Goal: Task Accomplishment & Management: Use online tool/utility

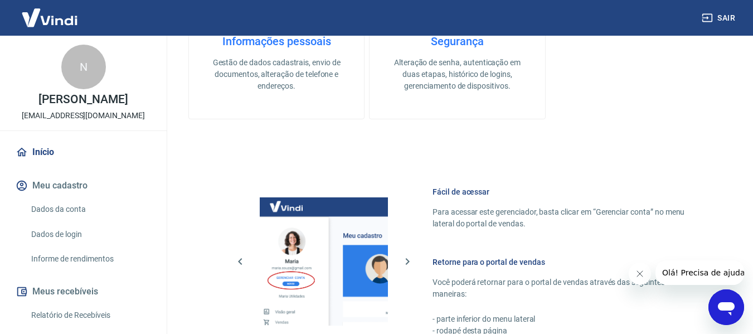
scroll to position [581, 0]
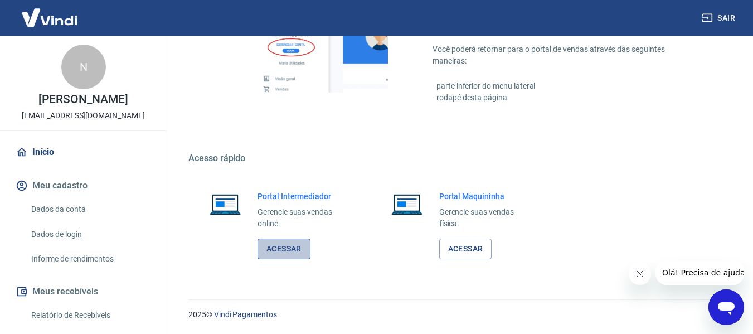
click at [287, 249] on link "Acessar" at bounding box center [284, 249] width 53 height 21
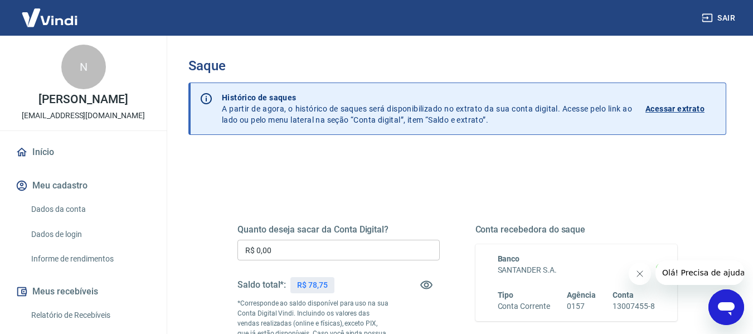
click at [412, 193] on div "Quanto deseja sacar da Conta Digital? R$ 0,00 ​ Saldo total*: R$ 78,75 *Corresp…" at bounding box center [457, 309] width 467 height 269
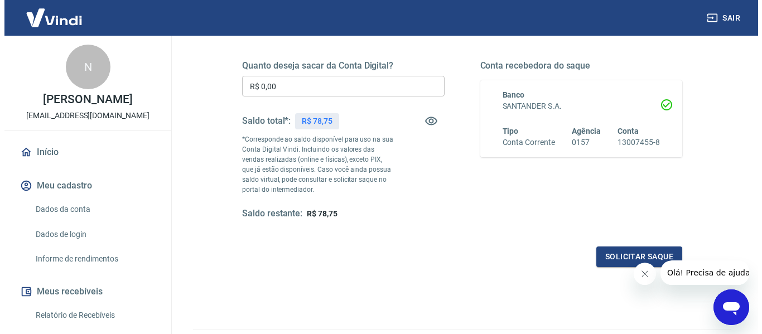
scroll to position [167, 0]
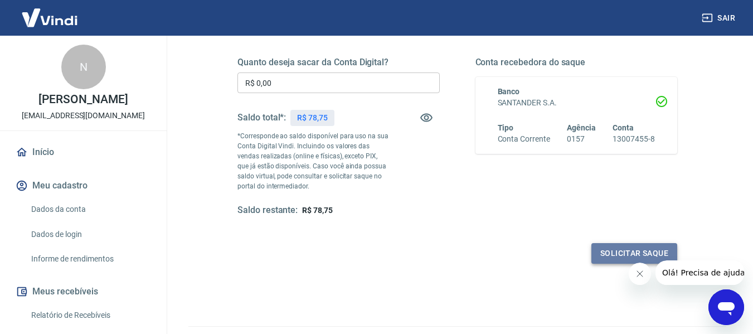
click at [610, 256] on button "Solicitar saque" at bounding box center [634, 253] width 86 height 21
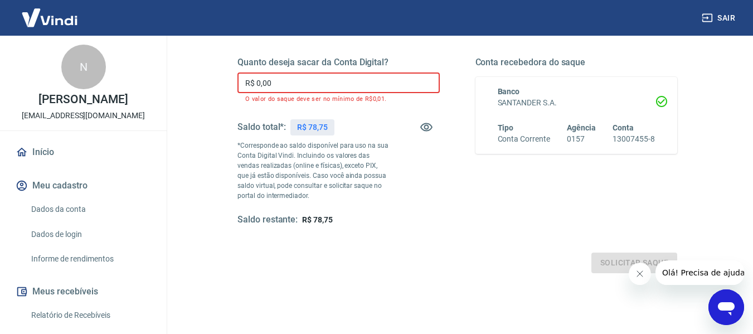
drag, startPoint x: 269, startPoint y: 81, endPoint x: 229, endPoint y: 87, distance: 40.6
click at [229, 87] on div "Quanto deseja sacar da Conta Digital? R$ 0,00 ​ O valor do saque deve ser no mí…" at bounding box center [457, 147] width 467 height 279
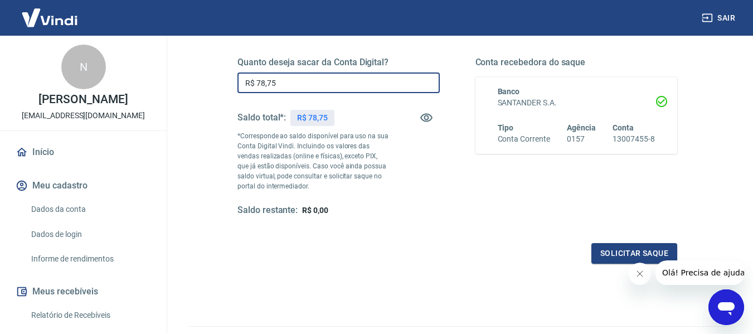
type input "R$ 78,75"
click at [387, 220] on div "Quanto deseja sacar da Conta Digital? R$ 78,75 ​ Saldo total*: R$ 78,75 *Corres…" at bounding box center [457, 147] width 440 height 234
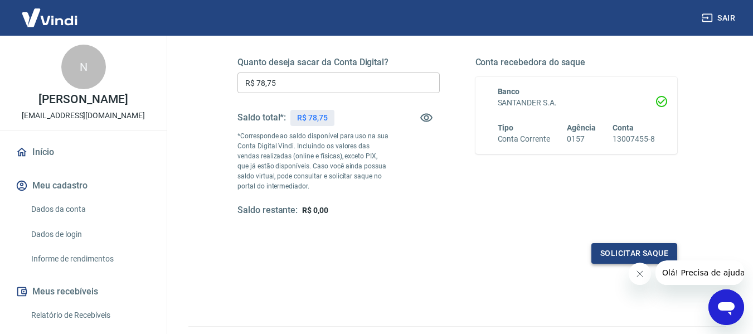
click at [607, 256] on button "Solicitar saque" at bounding box center [634, 253] width 86 height 21
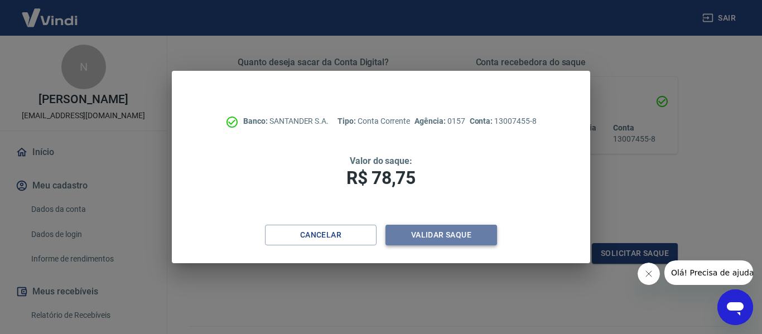
click at [433, 231] on button "Validar saque" at bounding box center [440, 235] width 111 height 21
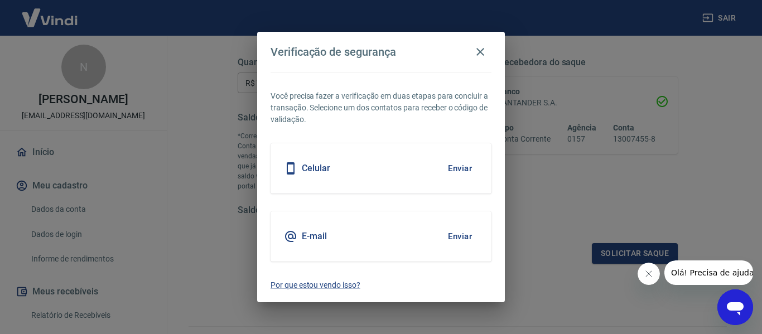
click at [457, 239] on button "Enviar" at bounding box center [460, 236] width 36 height 23
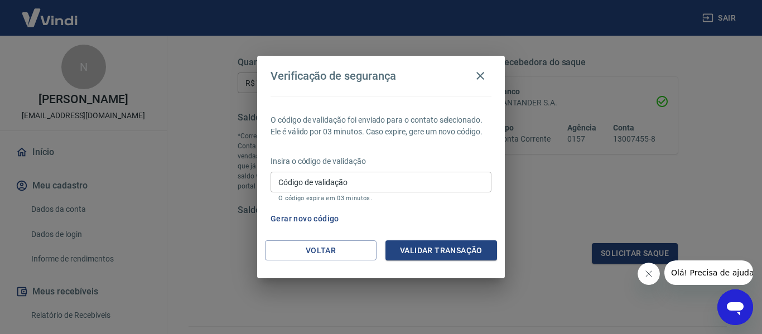
click at [414, 189] on input "Código de validação" at bounding box center [380, 182] width 221 height 21
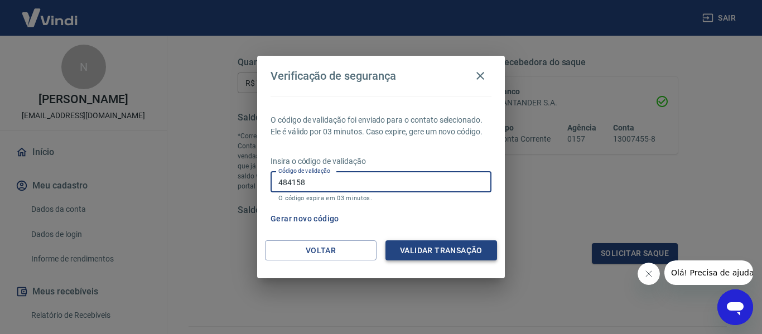
type input "484158"
click at [428, 258] on button "Validar transação" at bounding box center [440, 250] width 111 height 21
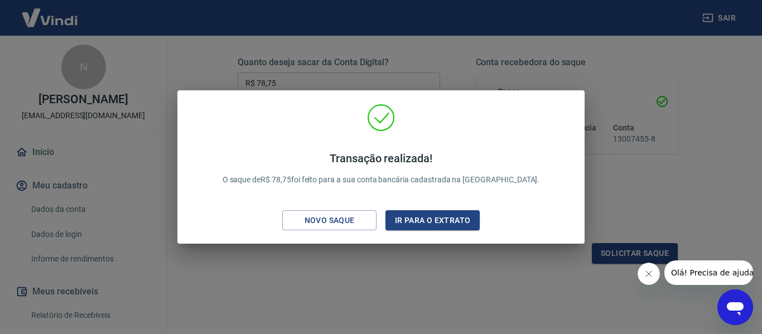
click at [700, 219] on div "Transação realizada! O saque de R$ 78,75 foi feito para a sua conta bancária ca…" at bounding box center [381, 167] width 762 height 334
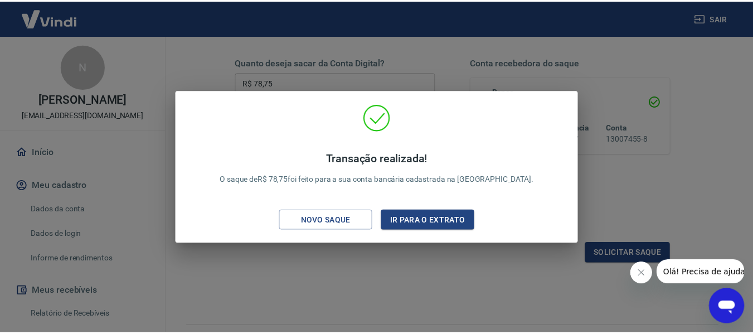
scroll to position [191, 0]
